Goal: Task Accomplishment & Management: Complete application form

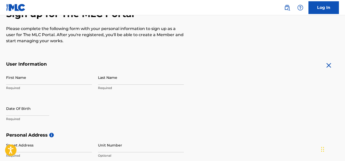
scroll to position [59, 0]
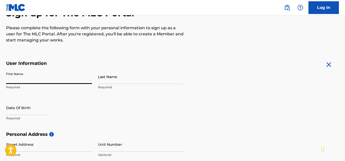
click at [44, 78] on input "First Name" at bounding box center [49, 76] width 86 height 14
type input "peter"
type input "omoha"
type input "no.12 furo ezimora street lekki [GEOGRAPHIC_DATA]"
type input "lagos"
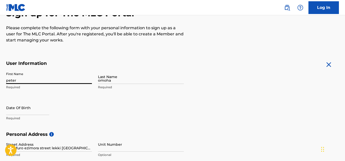
type input "[GEOGRAPHIC_DATA]"
type input "902"
type input "8405047"
type input "[EMAIL_ADDRESS][DOMAIN_NAME]"
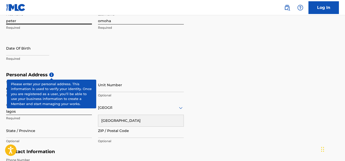
scroll to position [118, 0]
click at [17, 51] on input "text" at bounding box center [27, 48] width 43 height 14
select select "7"
select select "2025"
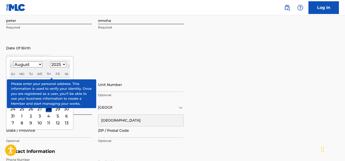
click at [40, 65] on select "January February March April May June July August September October November De…" at bounding box center [27, 64] width 29 height 6
select select "5"
click at [13, 61] on select "January February March April May June July August September October November De…" at bounding box center [27, 64] width 29 height 6
click at [63, 64] on select "1900 1901 1902 1903 1904 1905 1906 1907 1908 1909 1910 1911 1912 1913 1914 1915…" at bounding box center [58, 64] width 16 height 6
select select "1997"
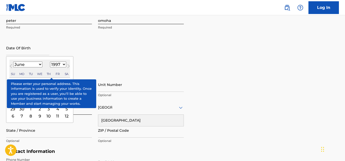
click at [50, 61] on select "1900 1901 1902 1903 1904 1905 1906 1907 1908 1909 1910 1911 1912 1913 1914 1915…" at bounding box center [58, 64] width 16 height 6
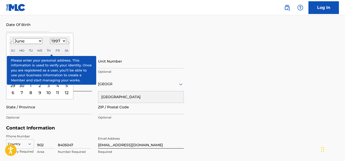
scroll to position [144, 0]
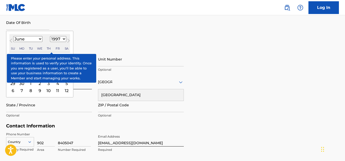
click at [23, 88] on div "7" at bounding box center [22, 90] width 6 height 6
type input "[DATE]"
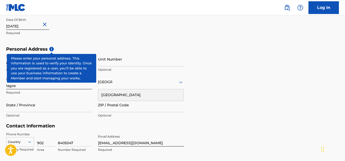
click at [52, 48] on span "i" at bounding box center [51, 49] width 5 height 5
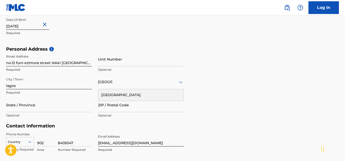
select select "6"
select select "1997"
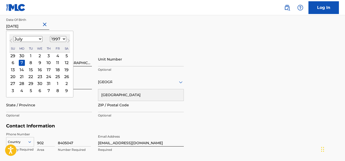
click at [16, 26] on input "[DATE]" at bounding box center [27, 22] width 43 height 14
click at [66, 63] on div "12" at bounding box center [66, 63] width 6 height 6
type input "[DATE]"
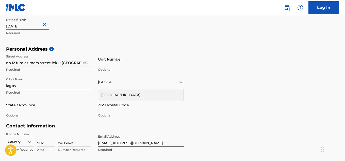
click at [12, 27] on input "[DATE]" at bounding box center [27, 22] width 43 height 14
select select "6"
select select "1997"
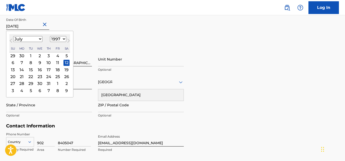
click at [23, 40] on select "January February March April May June July August September October November De…" at bounding box center [27, 39] width 29 height 6
select select "5"
click at [13, 36] on select "January February March April May June July August September October November De…" at bounding box center [27, 39] width 29 height 6
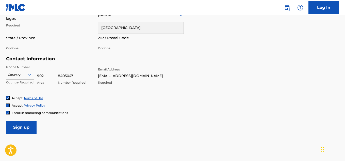
scroll to position [211, 0]
click at [30, 75] on icon at bounding box center [29, 75] width 3 height 2
type input "ni"
click at [51, 93] on div "Phone Number Country Expected string, received null 902 Area 8405047 Number Req…" at bounding box center [95, 79] width 178 height 31
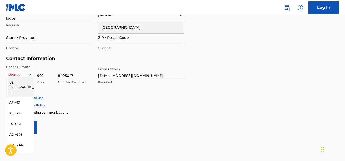
click at [29, 76] on icon at bounding box center [29, 74] width 5 height 5
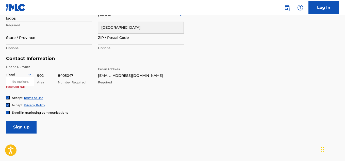
type input "[GEOGRAPHIC_DATA]"
click at [28, 75] on icon at bounding box center [29, 74] width 5 height 5
click at [41, 90] on div "Phone Number Country Expected string, received null 902 Area 8405047 Number Req…" at bounding box center [95, 79] width 178 height 31
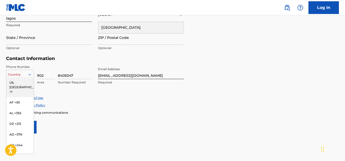
click at [32, 74] on icon at bounding box center [29, 74] width 5 height 5
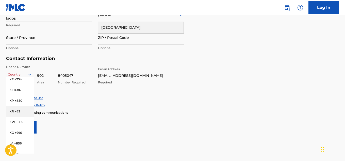
type input "n"
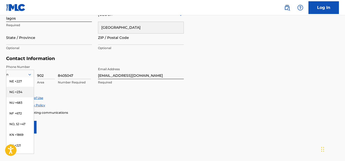
click at [17, 92] on div "NG +234" at bounding box center [19, 92] width 27 height 11
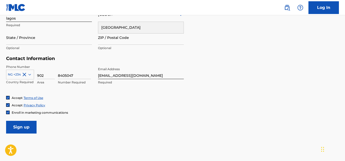
drag, startPoint x: 57, startPoint y: 74, endPoint x: 57, endPoint y: 67, distance: 7.6
click at [57, 67] on div "NG +234 Country Required 902 Area 8405047 Number Required" at bounding box center [49, 75] width 86 height 23
click at [58, 76] on input "8405047" at bounding box center [74, 71] width 33 height 14
type input "908405047"
click at [47, 74] on input "902" at bounding box center [46, 71] width 18 height 14
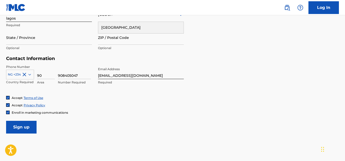
type input "9"
click at [62, 74] on input "908405047" at bounding box center [74, 71] width 33 height 14
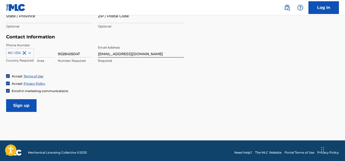
scroll to position [233, 0]
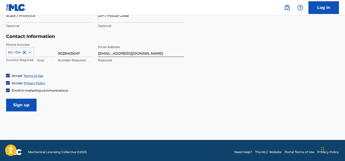
type input "9028405047"
click at [25, 101] on input "Sign up" at bounding box center [21, 104] width 30 height 13
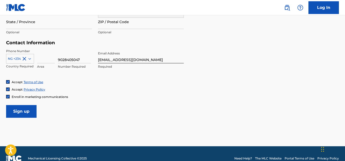
scroll to position [236, 0]
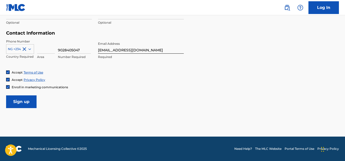
click at [24, 100] on input "Sign up" at bounding box center [21, 101] width 30 height 13
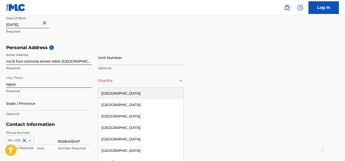
scroll to position [148, 0]
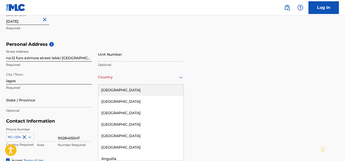
click at [108, 81] on div "Country" at bounding box center [141, 77] width 86 height 14
type input "n"
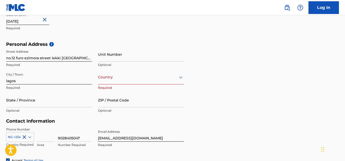
click at [148, 71] on div "Country" at bounding box center [141, 77] width 86 height 14
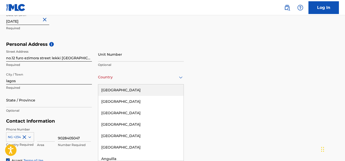
click at [101, 80] on div "Country" at bounding box center [141, 77] width 86 height 14
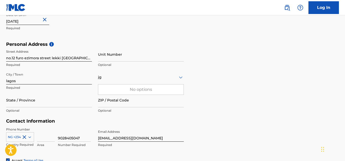
type input "j"
type input "[GEOGRAPHIC_DATA]"
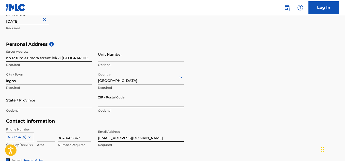
click at [117, 105] on input "ZIP / Postal Code" at bounding box center [141, 100] width 86 height 14
type input "100001"
type input "[GEOGRAPHIC_DATA]"
type input "902"
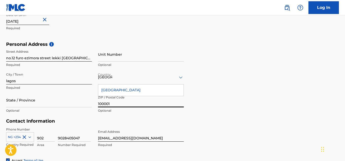
scroll to position [236, 0]
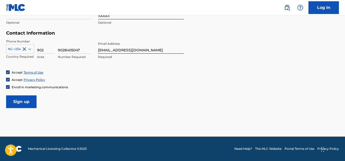
click at [20, 102] on input "Sign up" at bounding box center [21, 101] width 30 height 13
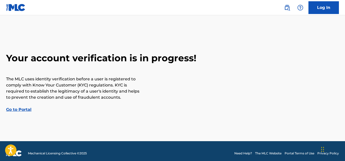
click at [22, 109] on link "Go to Portal" at bounding box center [18, 109] width 25 height 5
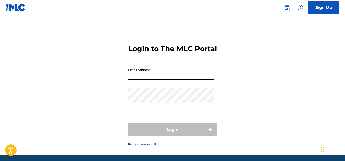
click at [148, 80] on input "Email Address" at bounding box center [171, 72] width 86 height 14
type input "[EMAIL_ADDRESS][DOMAIN_NAME]"
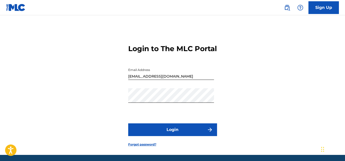
click at [185, 136] on button "Login" at bounding box center [172, 129] width 89 height 13
click at [221, 46] on div "Login to The MLC Portal Email Address [EMAIL_ADDRESS][DOMAIN_NAME] Password Log…" at bounding box center [172, 91] width 345 height 127
click at [151, 131] on form "Login to The MLC Portal Email Address [EMAIL_ADDRESS][DOMAIN_NAME] Password Log…" at bounding box center [172, 91] width 89 height 127
click at [151, 135] on button "Login" at bounding box center [172, 129] width 89 height 13
